Goal: Information Seeking & Learning: Learn about a topic

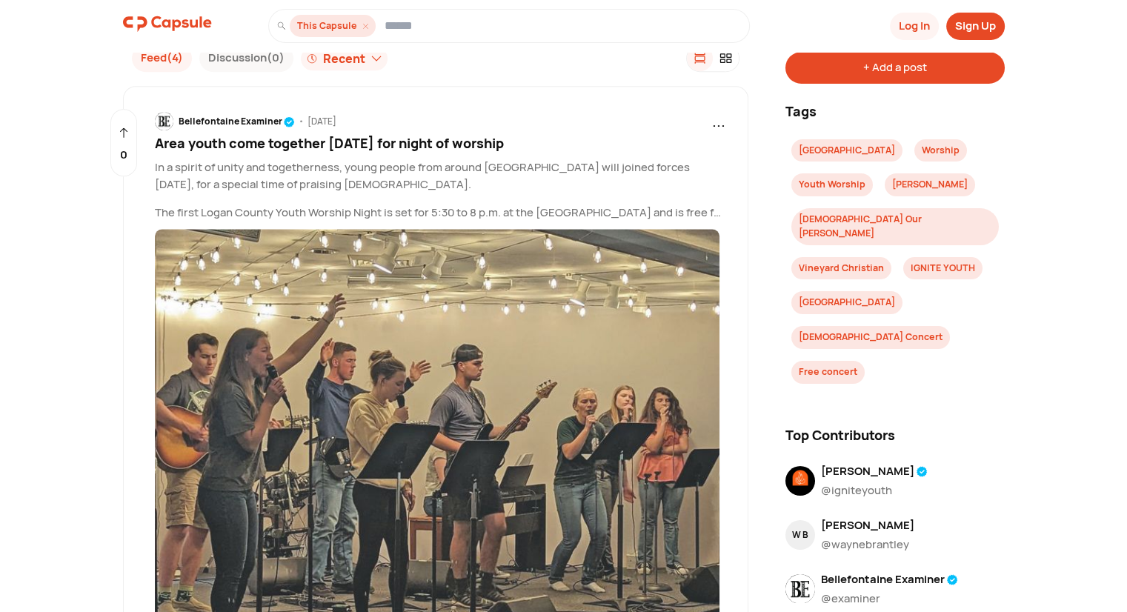
scroll to position [1176, 0]
click at [270, 179] on p "In a spirit of unity and togetherness, young people from around [GEOGRAPHIC_DAT…" at bounding box center [440, 176] width 571 height 33
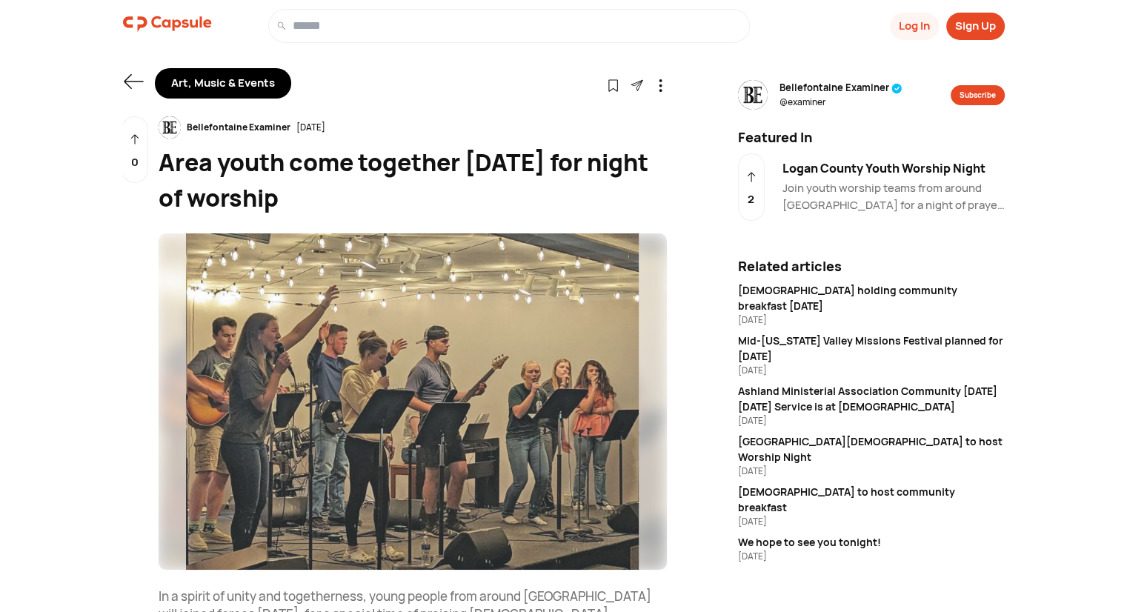
click at [133, 80] on icon at bounding box center [133, 81] width 21 height 21
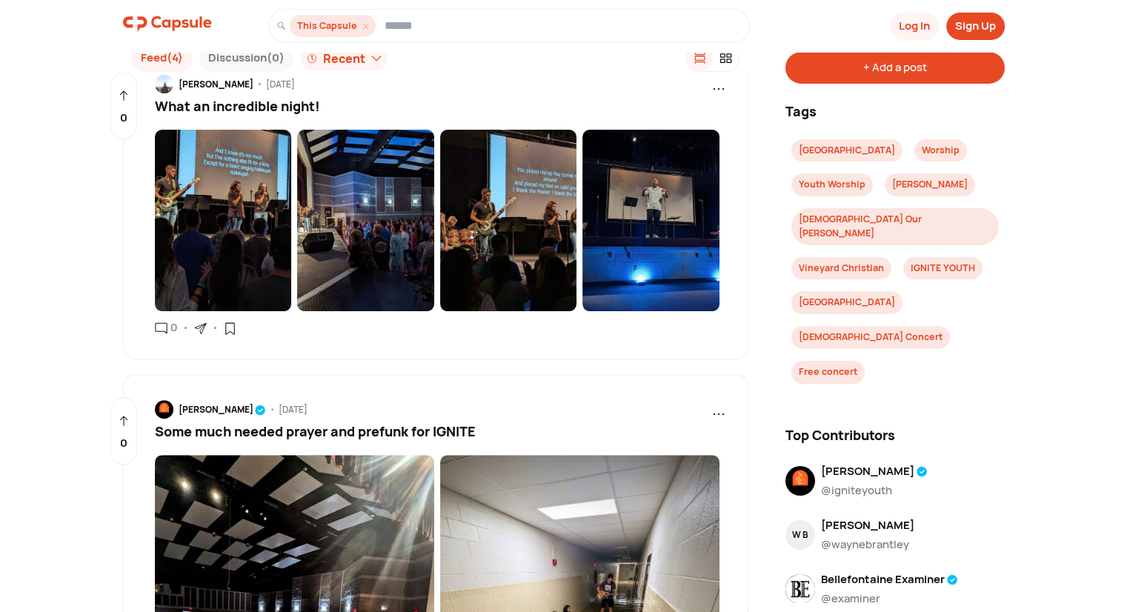
scroll to position [372, 0]
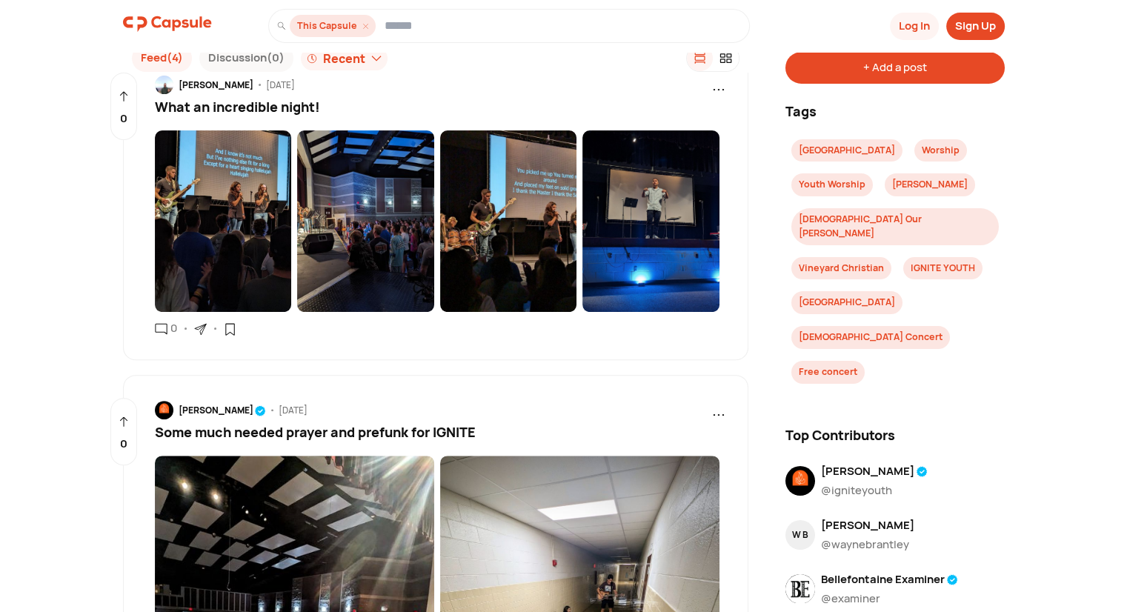
click at [196, 231] on img at bounding box center [223, 221] width 137 height 182
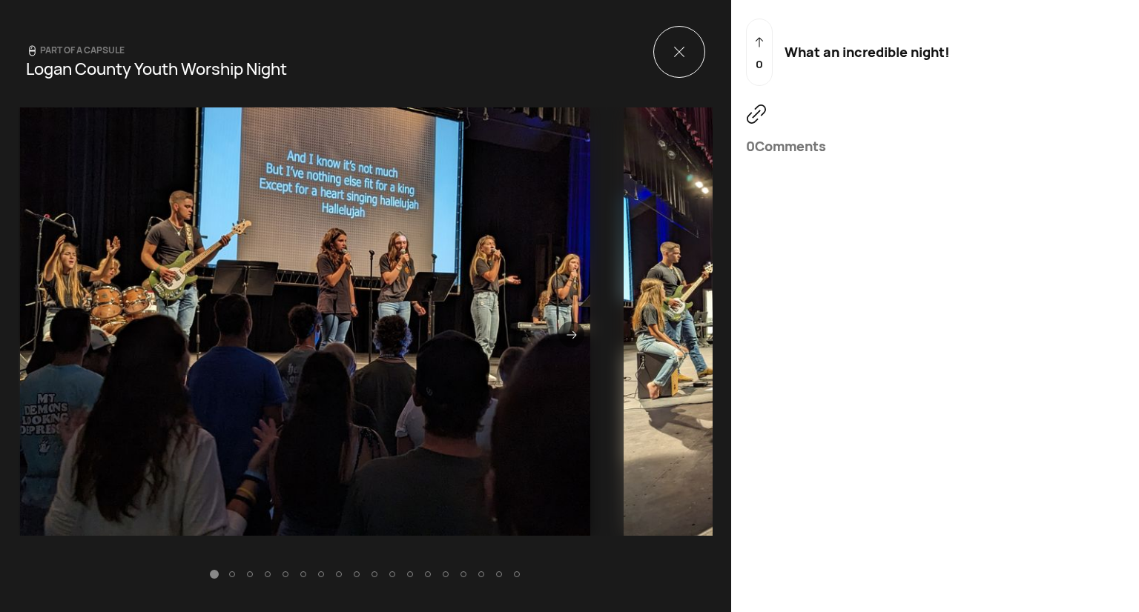
click at [566, 336] on icon at bounding box center [571, 335] width 10 height 10
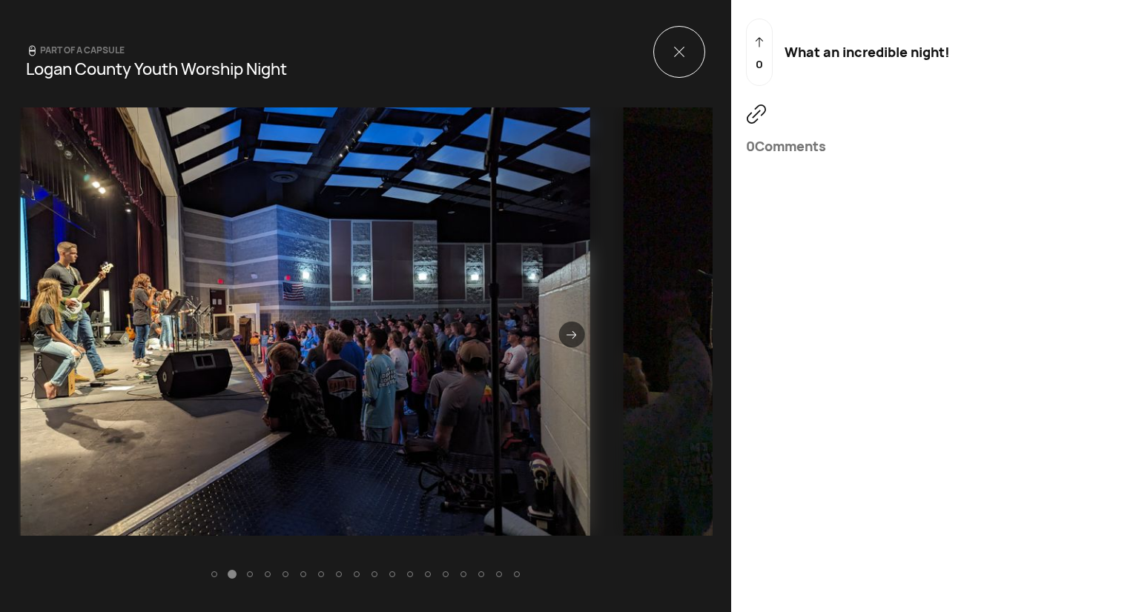
click at [33, 339] on icon at bounding box center [38, 335] width 10 height 10
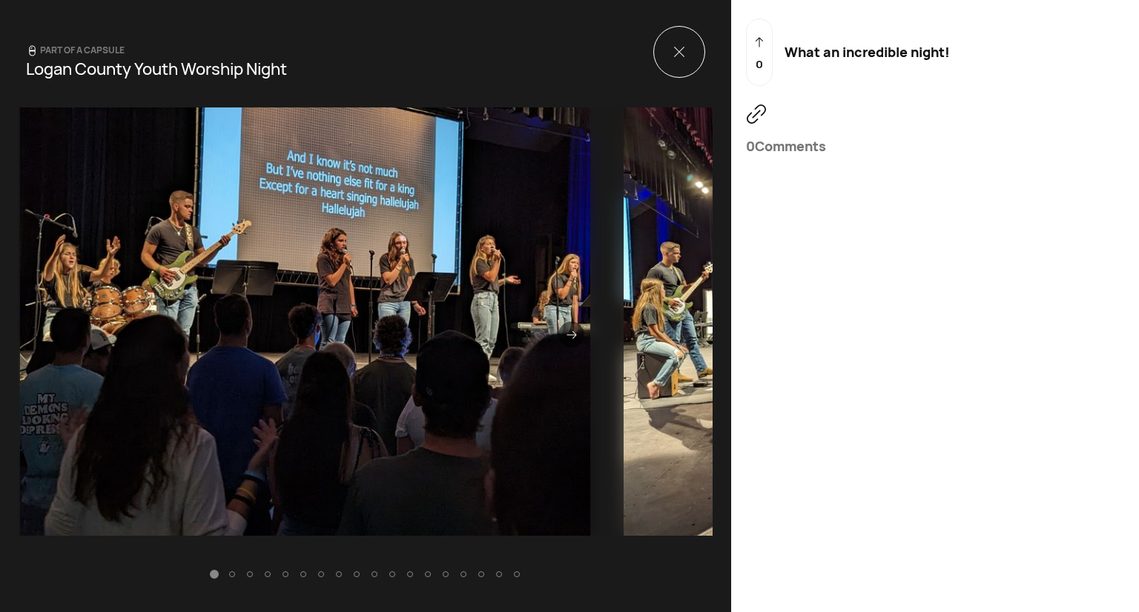
click at [560, 334] on div at bounding box center [571, 335] width 26 height 26
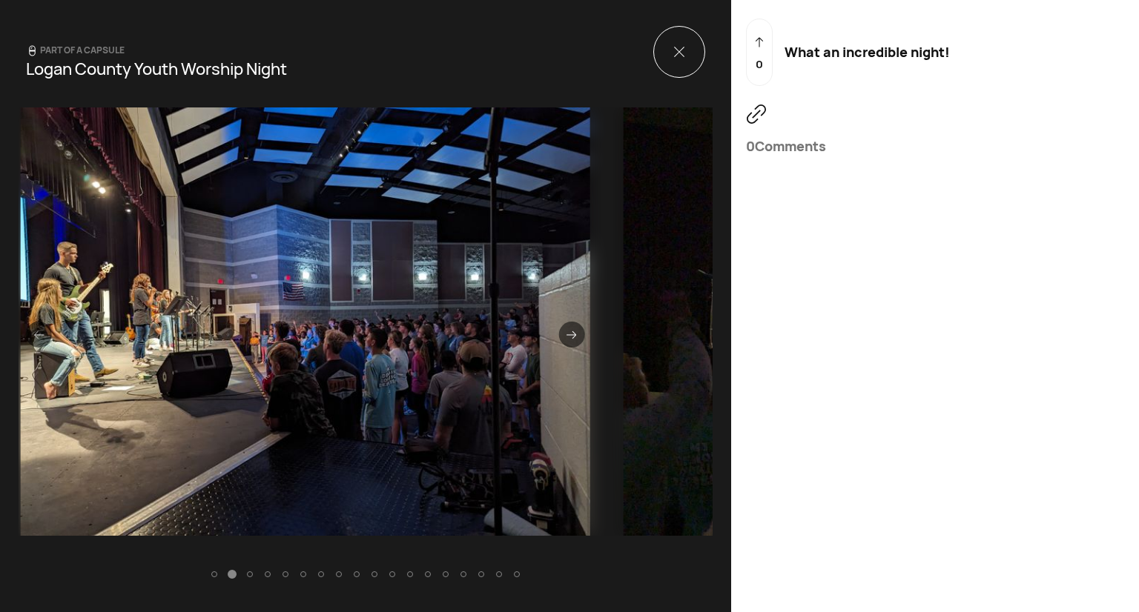
click at [560, 335] on div at bounding box center [571, 335] width 26 height 26
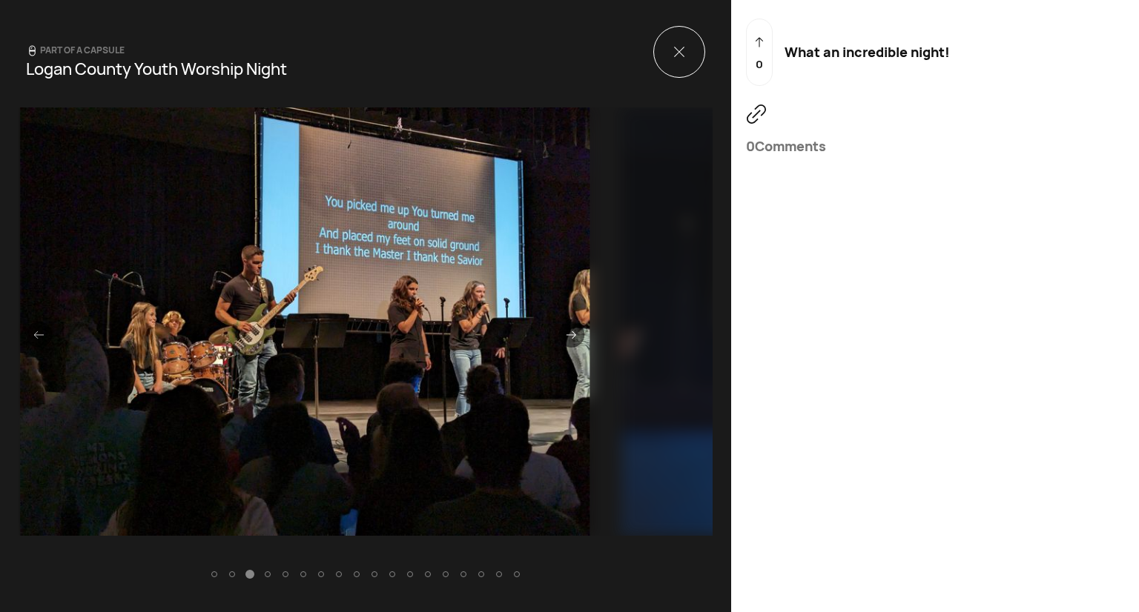
click at [560, 335] on div at bounding box center [571, 335] width 26 height 26
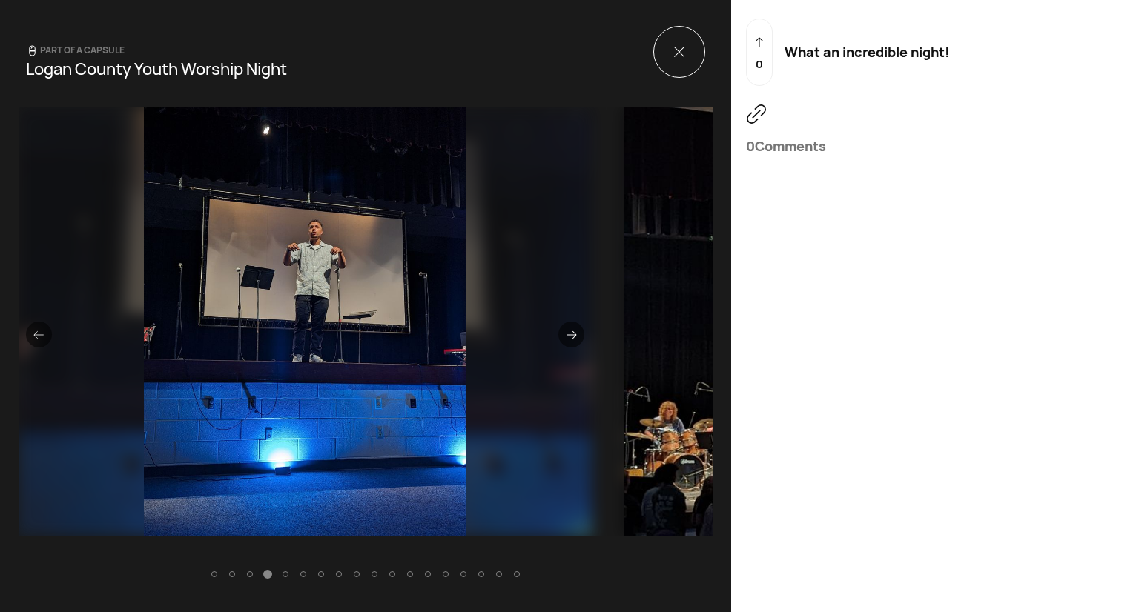
click at [560, 335] on div at bounding box center [571, 335] width 26 height 26
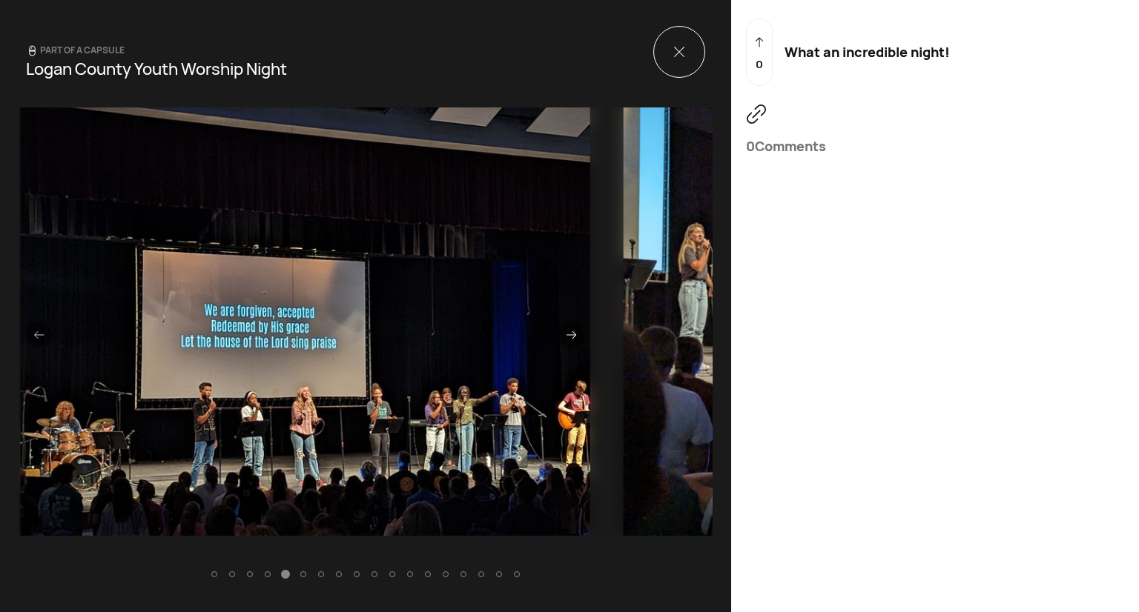
click at [562, 345] on div at bounding box center [571, 335] width 26 height 26
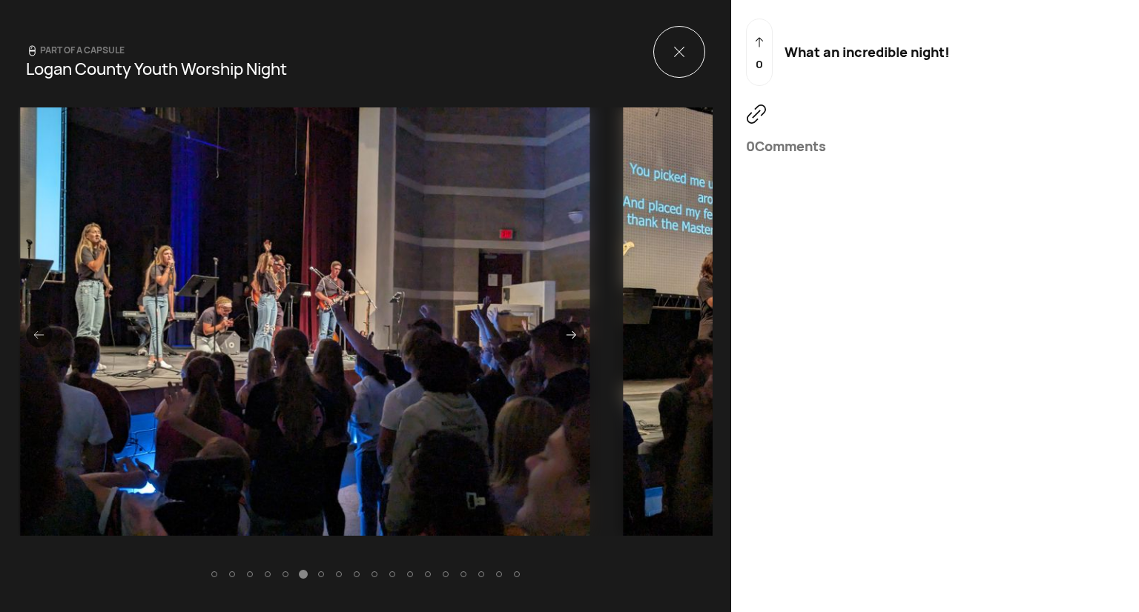
click at [559, 339] on div at bounding box center [571, 335] width 26 height 26
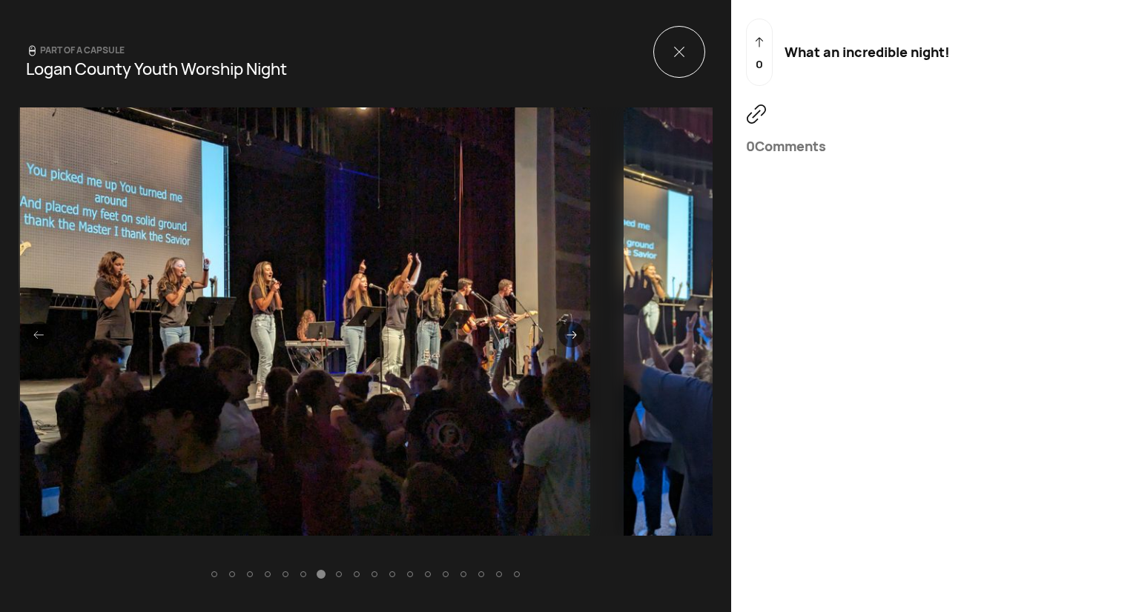
click at [566, 336] on icon at bounding box center [571, 335] width 10 height 10
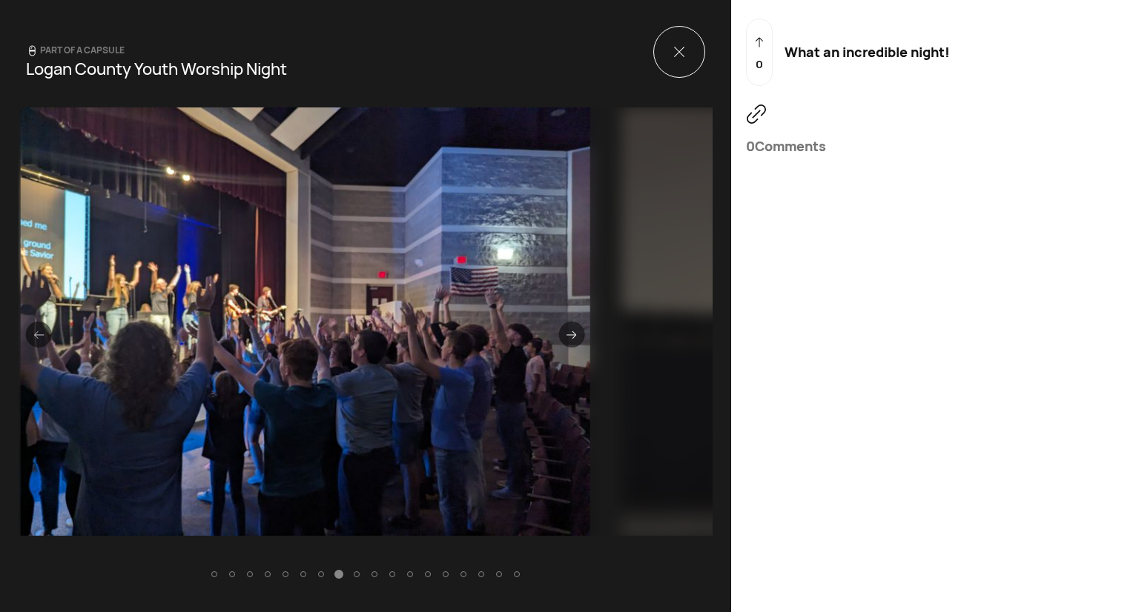
click at [566, 336] on icon at bounding box center [571, 335] width 10 height 10
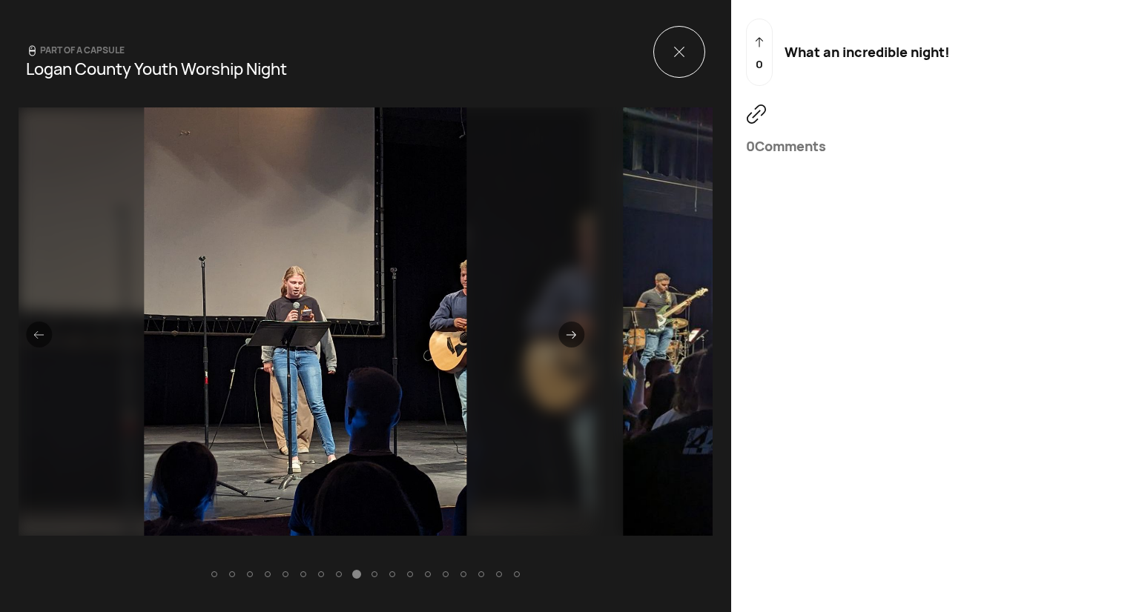
click at [558, 334] on div at bounding box center [571, 335] width 26 height 26
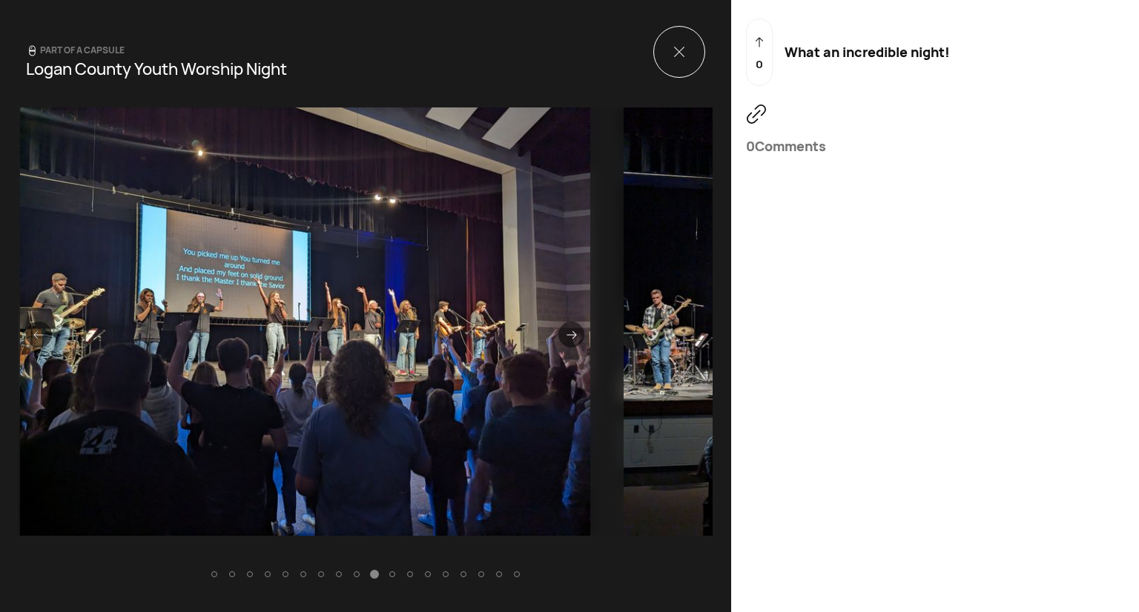
click at [558, 334] on div at bounding box center [571, 335] width 26 height 26
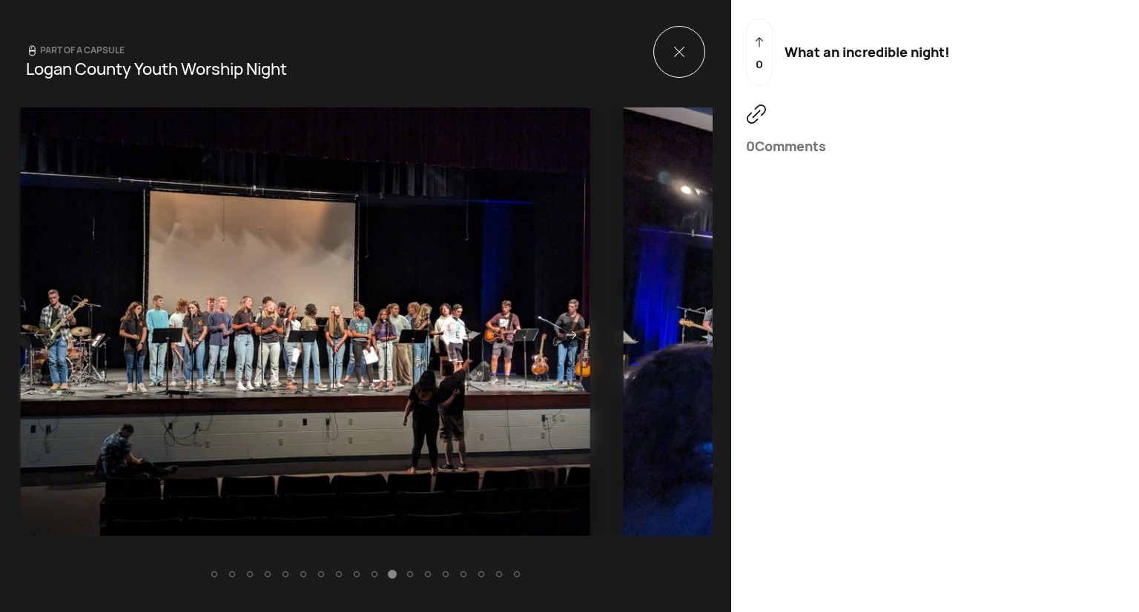
click at [653, 64] on div at bounding box center [679, 52] width 52 height 52
